Goal: Task Accomplishment & Management: Manage account settings

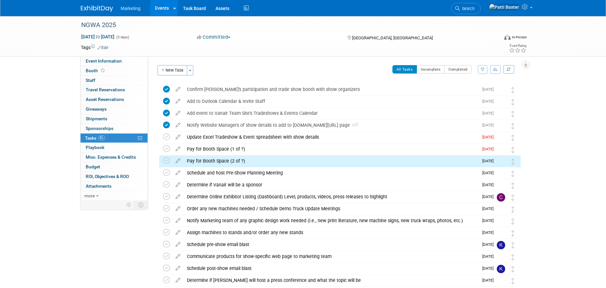
scroll to position [50, 0]
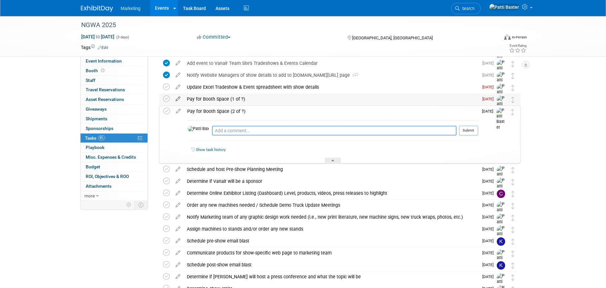
click at [179, 99] on icon at bounding box center [177, 97] width 11 height 8
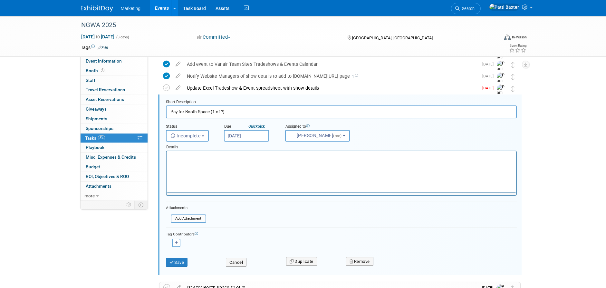
scroll to position [0, 0]
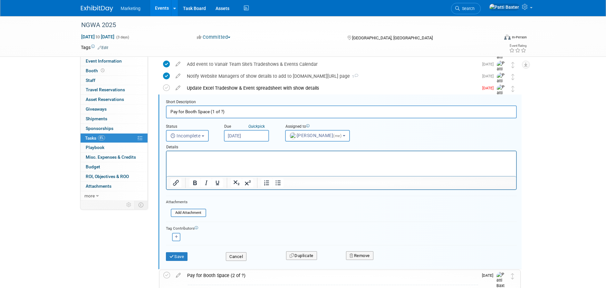
click at [186, 158] on p "Rich Text Area. Press ALT-0 for help." at bounding box center [341, 157] width 342 height 6
click at [167, 90] on icon at bounding box center [166, 87] width 7 height 7
click at [178, 255] on button "Save" at bounding box center [177, 256] width 22 height 9
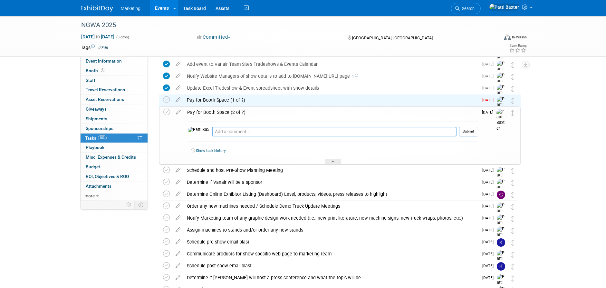
click at [212, 132] on textarea at bounding box center [334, 132] width 245 height 10
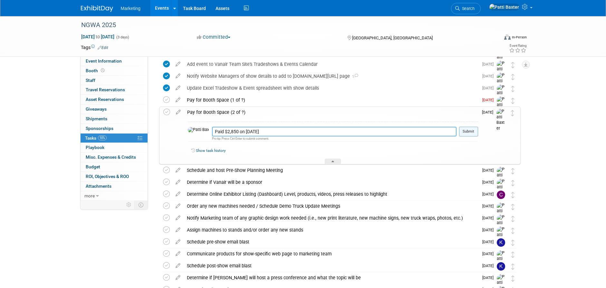
type textarea "Paid $2,850 on [DATE]"
drag, startPoint x: 468, startPoint y: 130, endPoint x: 461, endPoint y: 130, distance: 7.4
click at [468, 130] on button "Submit" at bounding box center [468, 132] width 19 height 10
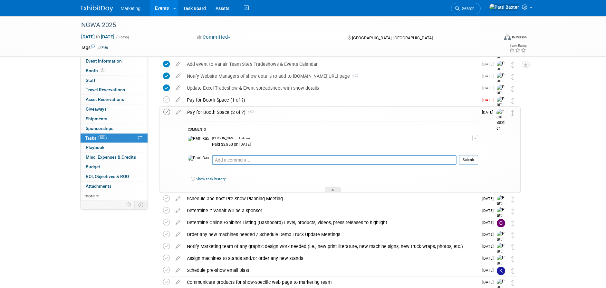
click at [164, 111] on icon at bounding box center [166, 112] width 7 height 7
click at [165, 99] on icon at bounding box center [166, 99] width 7 height 7
click at [333, 191] on icon at bounding box center [333, 191] width 3 height 4
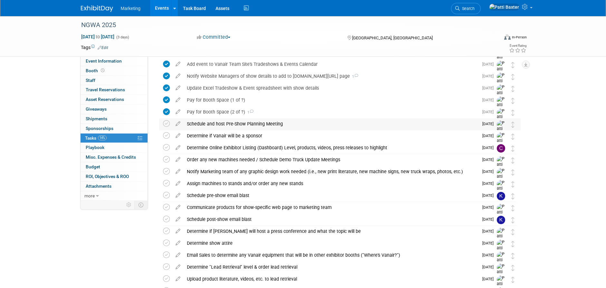
click at [225, 120] on div "Schedule and host Pre-Show Planning Meeting" at bounding box center [331, 123] width 295 height 11
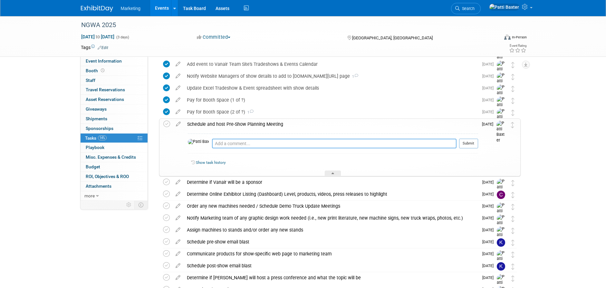
click at [212, 144] on textarea at bounding box center [334, 144] width 245 height 10
type textarea "Planning meeting held on [DATE]"
drag, startPoint x: 469, startPoint y: 144, endPoint x: 396, endPoint y: 143, distance: 72.8
click at [469, 144] on button "Submit" at bounding box center [468, 144] width 19 height 10
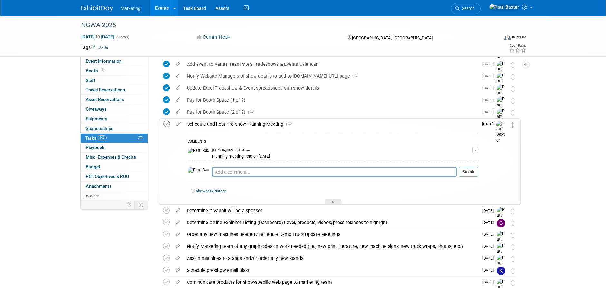
click at [167, 122] on icon at bounding box center [166, 124] width 7 height 7
click at [331, 202] on div at bounding box center [333, 201] width 16 height 5
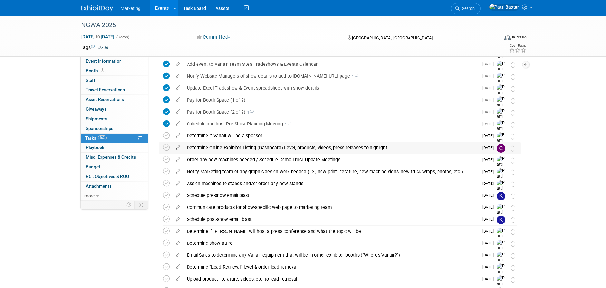
click at [178, 148] on icon at bounding box center [177, 146] width 11 height 8
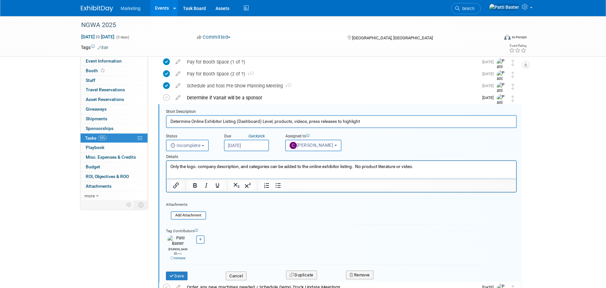
scroll to position [97, 0]
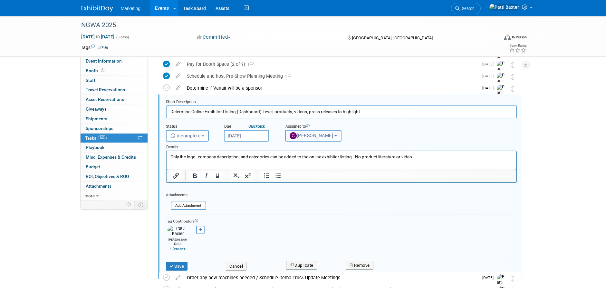
click at [323, 135] on span "[PERSON_NAME]" at bounding box center [312, 135] width 44 height 5
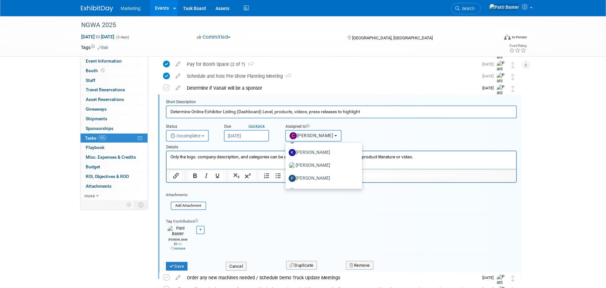
scroll to position [75, 0]
click at [316, 180] on label "[PERSON_NAME] (me)" at bounding box center [322, 179] width 67 height 10
click at [286, 180] on input "[PERSON_NAME] (me)" at bounding box center [284, 179] width 4 height 4
select select "6f109a00-a34b-4dd3-8e45-969d18b3def7"
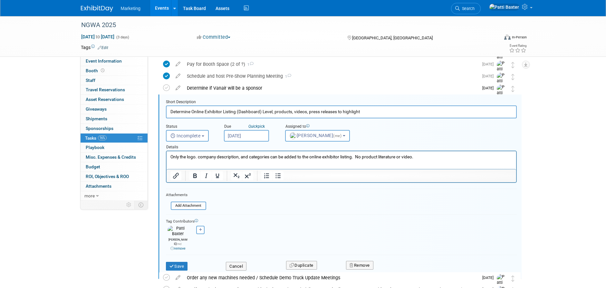
click at [178, 246] on link "remove" at bounding box center [177, 248] width 15 height 4
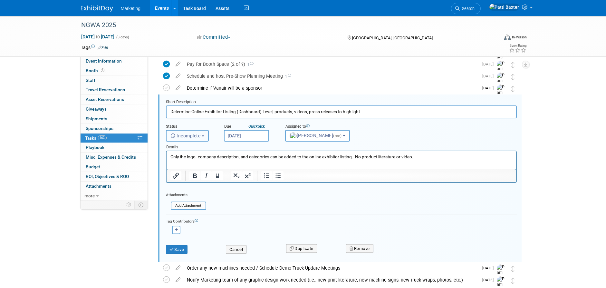
click at [204, 136] on b "button" at bounding box center [203, 135] width 3 height 1
click at [186, 164] on label "Completed" at bounding box center [186, 163] width 35 height 10
click at [167, 164] on input "Completed" at bounding box center [165, 162] width 4 height 4
select select "3"
click at [175, 249] on button "Save" at bounding box center [177, 249] width 22 height 9
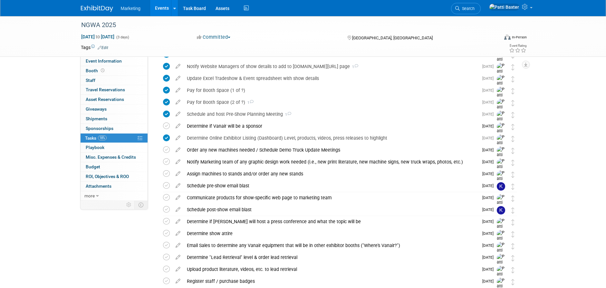
scroll to position [0, 0]
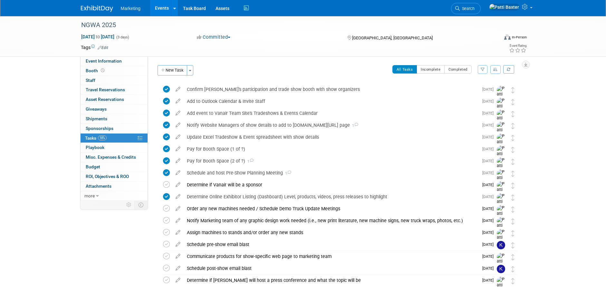
click at [496, 69] on icon "button" at bounding box center [495, 69] width 5 height 4
click at [473, 98] on link "By Due Date" at bounding box center [477, 98] width 46 height 9
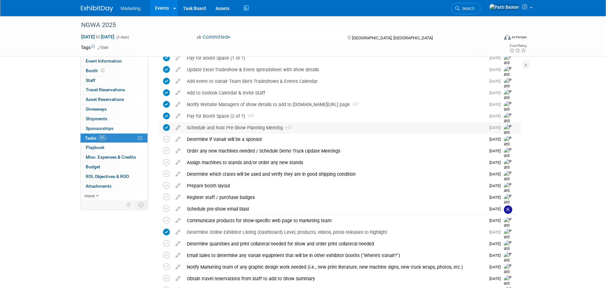
scroll to position [64, 0]
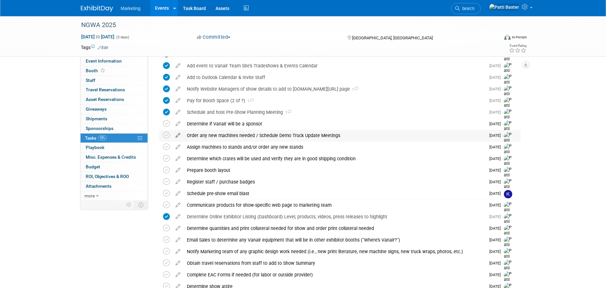
click at [178, 134] on icon at bounding box center [177, 134] width 11 height 8
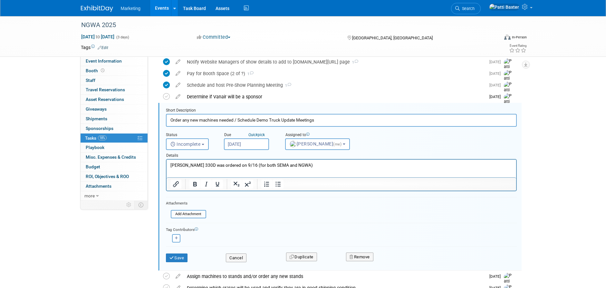
scroll to position [100, 0]
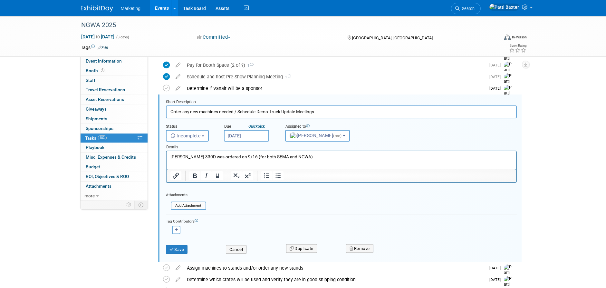
click at [189, 156] on p "[PERSON_NAME] 330D was ordered on 9/16 (for both SEMA and NGWA)" at bounding box center [341, 157] width 342 height 6
drag, startPoint x: 296, startPoint y: 156, endPoint x: 166, endPoint y: 158, distance: 130.8
click at [166, 158] on html "[PERSON_NAME] 330D was ordered on 9/16 (for both SEMA and NGWA)" at bounding box center [341, 155] width 350 height 9
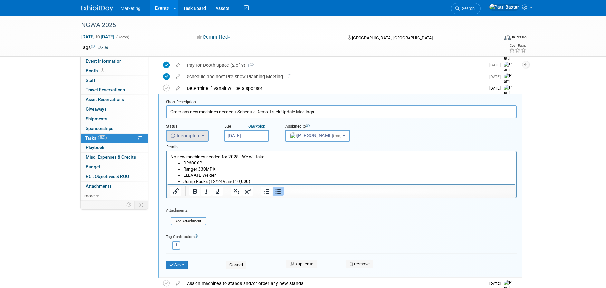
click at [197, 136] on span "Incomplete" at bounding box center [185, 135] width 30 height 5
click at [187, 163] on label "Completed" at bounding box center [186, 163] width 35 height 10
click at [167, 163] on input "Completed" at bounding box center [165, 162] width 4 height 4
select select "3"
click at [181, 263] on button "Save" at bounding box center [177, 264] width 22 height 9
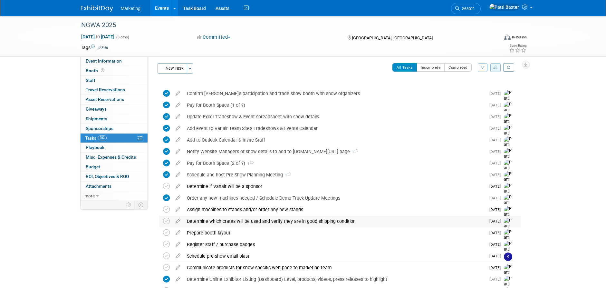
scroll to position [0, 0]
